Goal: Information Seeking & Learning: Find specific fact

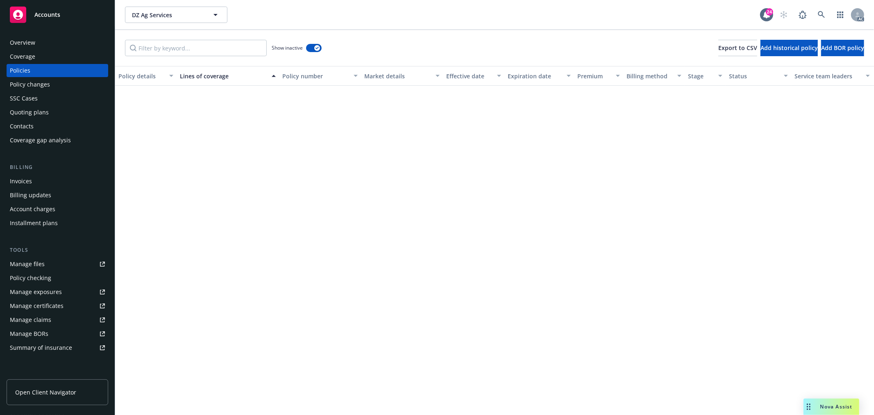
scroll to position [519, 39]
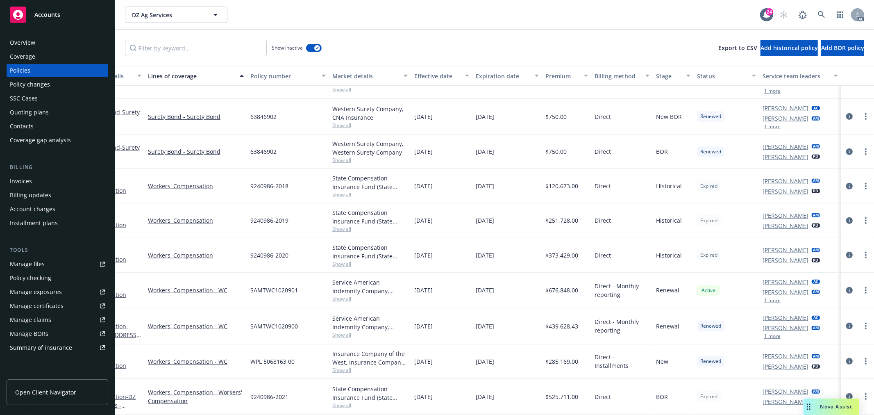
click at [251, 251] on span "9240986-2020" at bounding box center [269, 255] width 38 height 9
click at [252, 251] on span "9240986-2020" at bounding box center [269, 255] width 38 height 9
copy span "9240986"
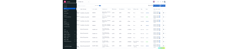
scroll to position [523, 39]
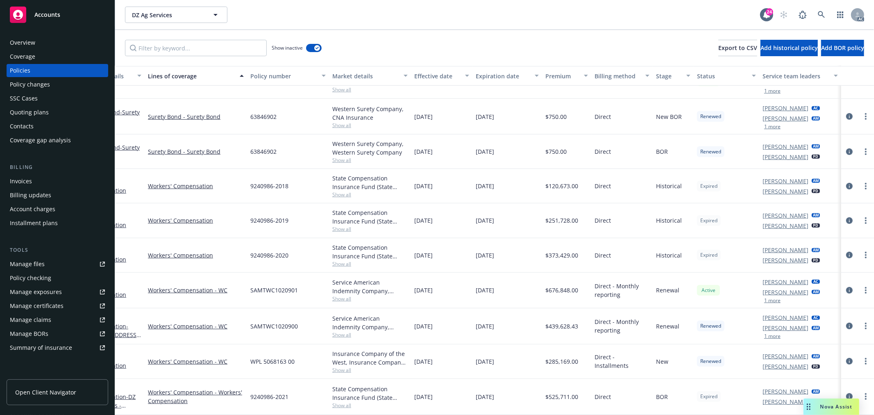
click at [273, 286] on span "SAMTWC1020901" at bounding box center [274, 290] width 48 height 9
copy span "SAMTWC1020901"
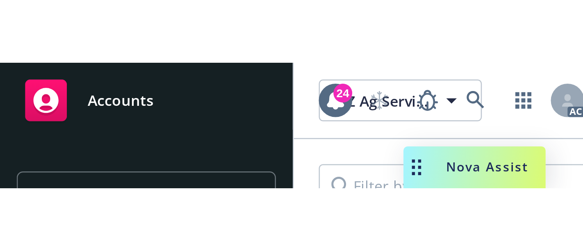
scroll to position [521, 39]
